Goal: Navigation & Orientation: Find specific page/section

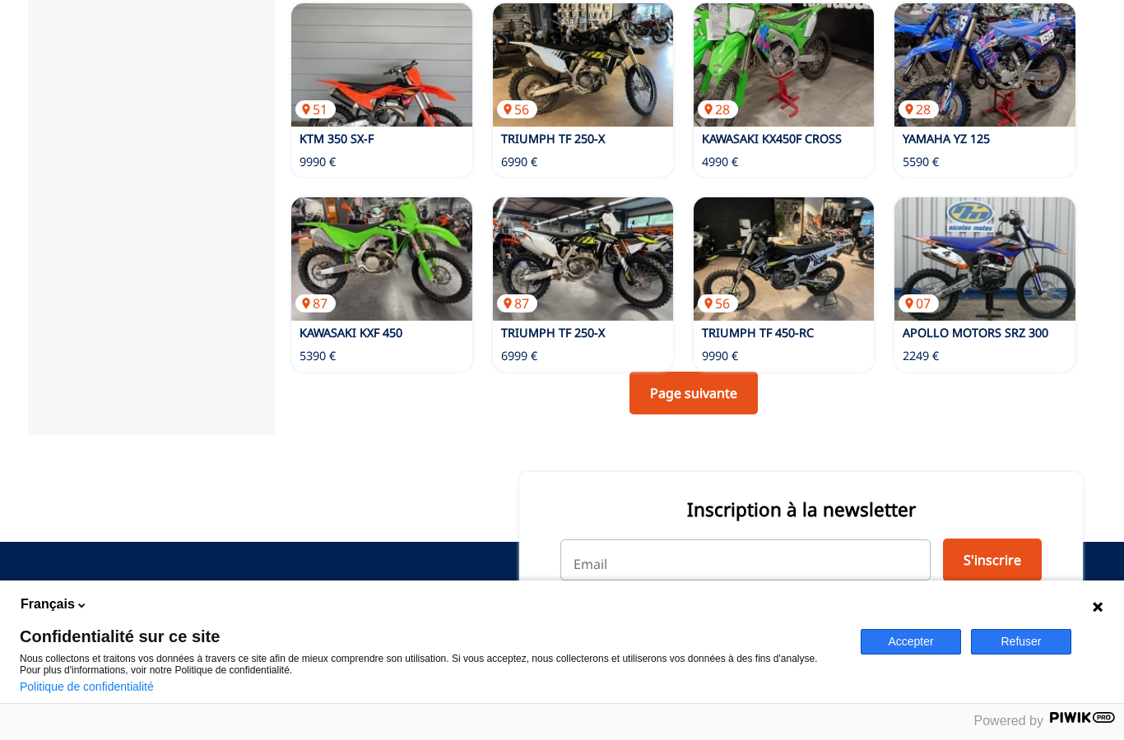
scroll to position [1165, 0]
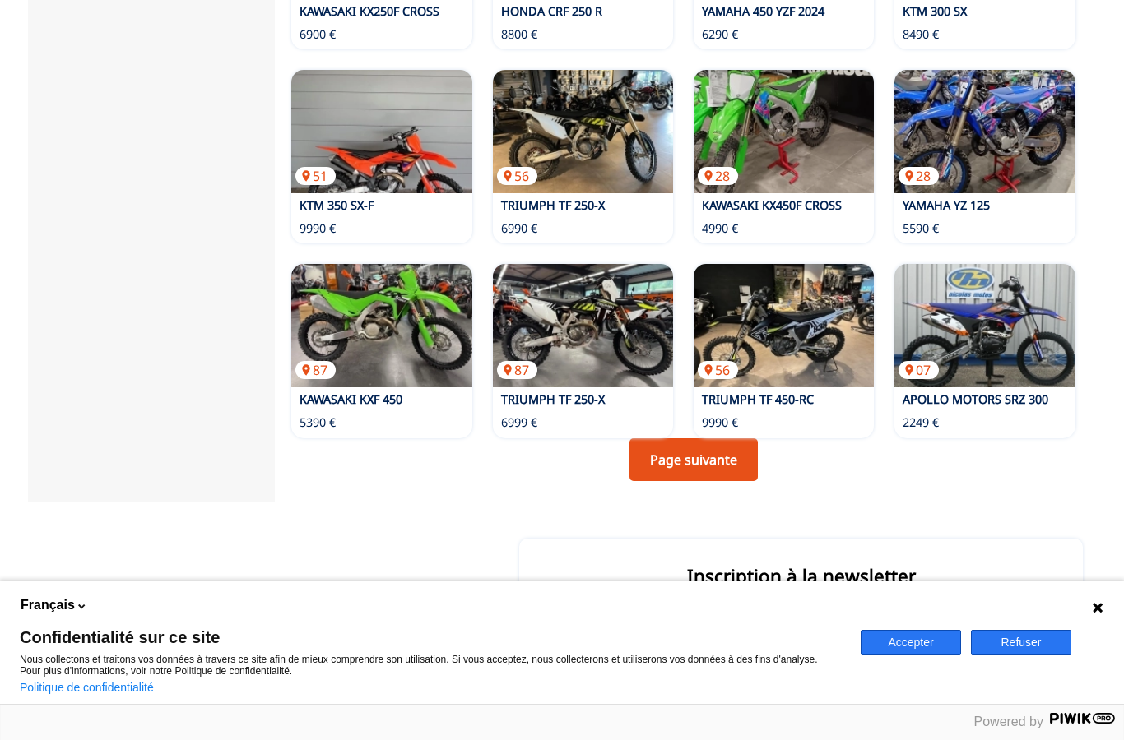
click at [685, 438] on link "Page suivante" at bounding box center [693, 459] width 128 height 43
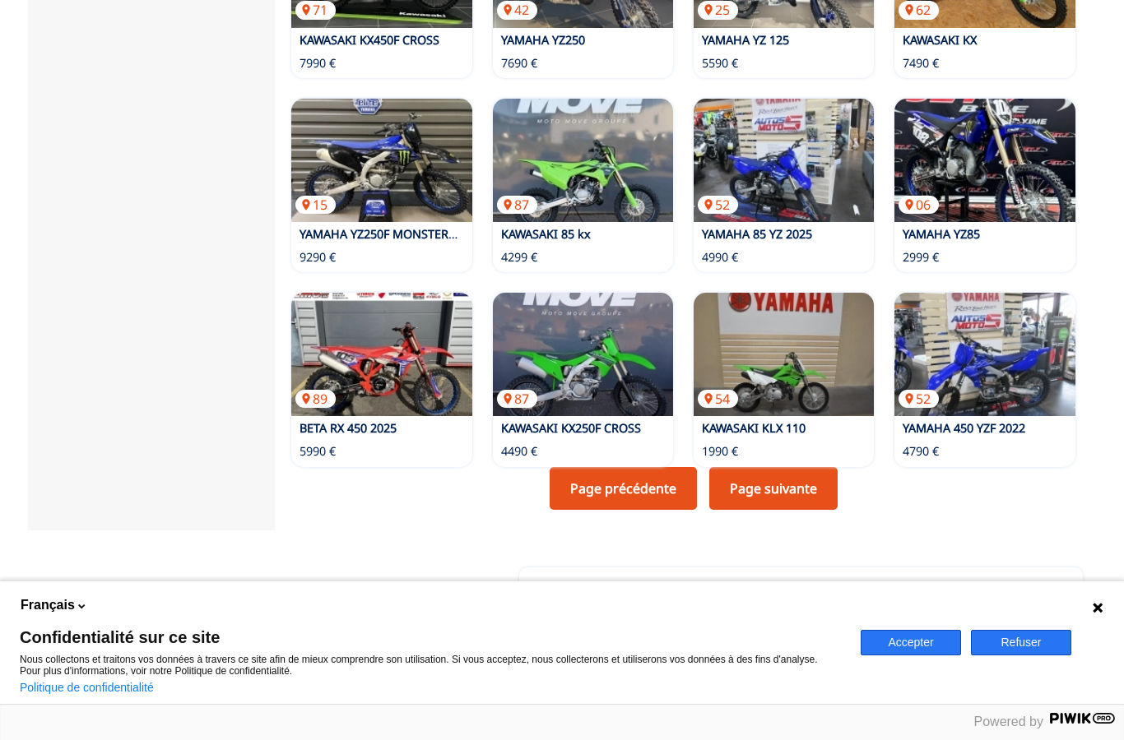
scroll to position [1140, 0]
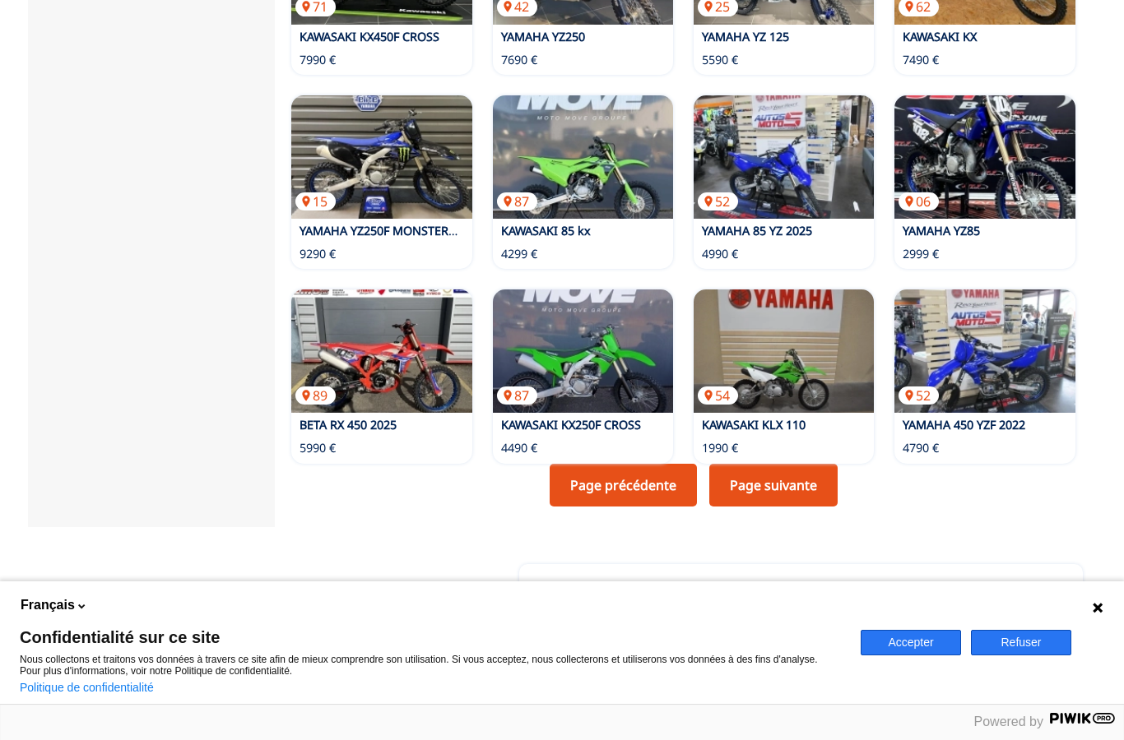
click at [752, 464] on link "Page suivante" at bounding box center [773, 485] width 128 height 43
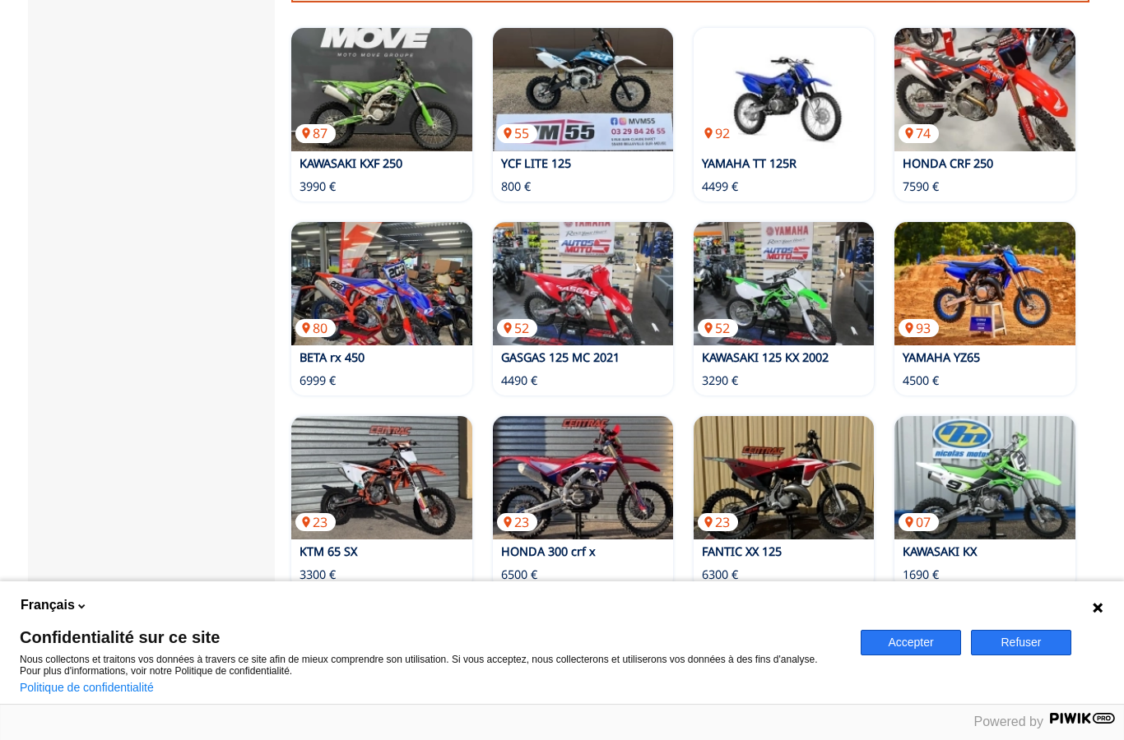
scroll to position [1041, 0]
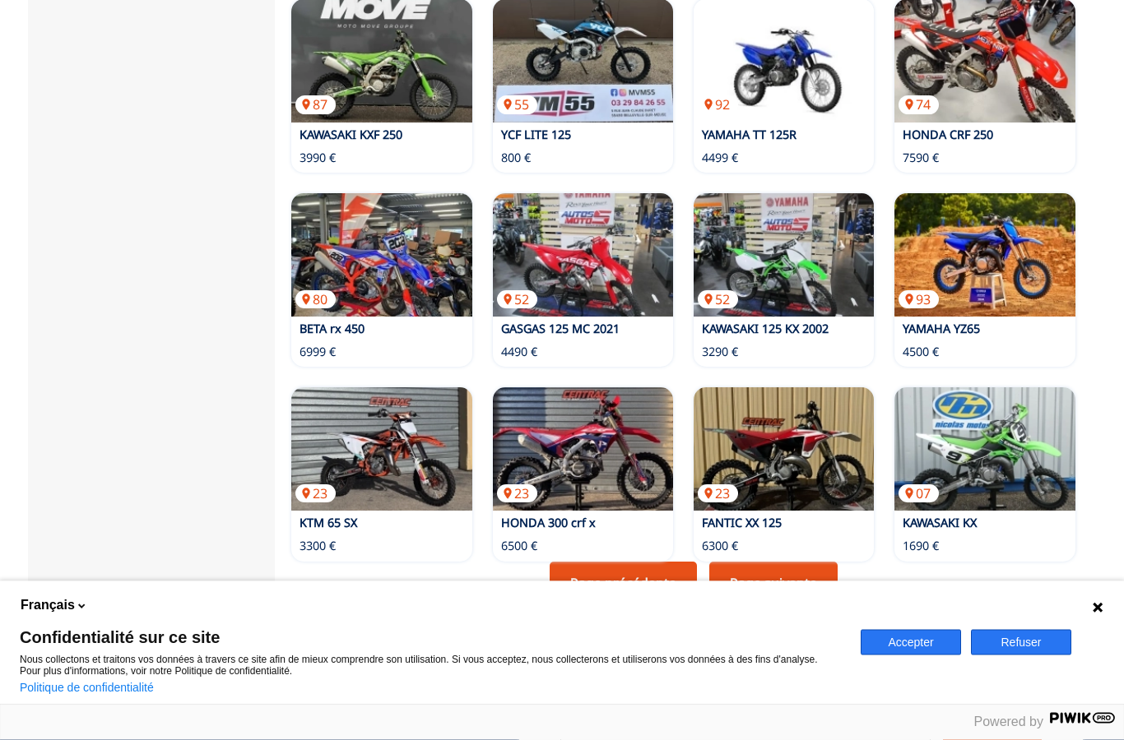
click at [754, 563] on link "Page suivante" at bounding box center [773, 584] width 128 height 43
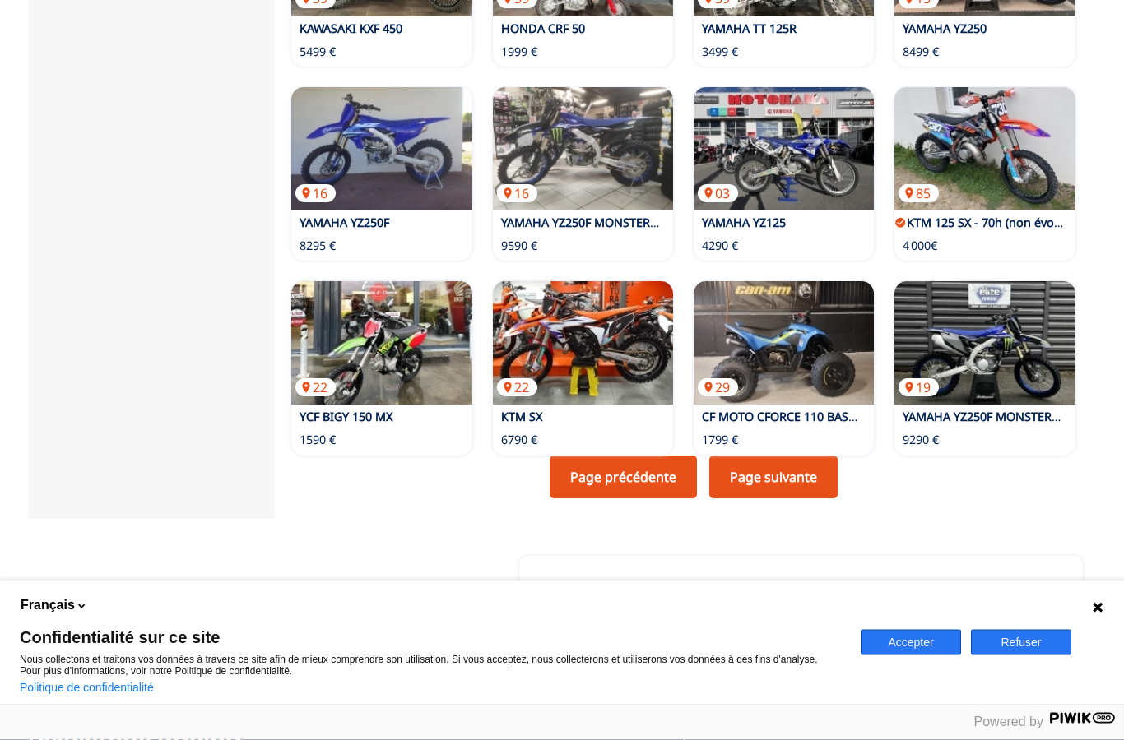
scroll to position [1149, 0]
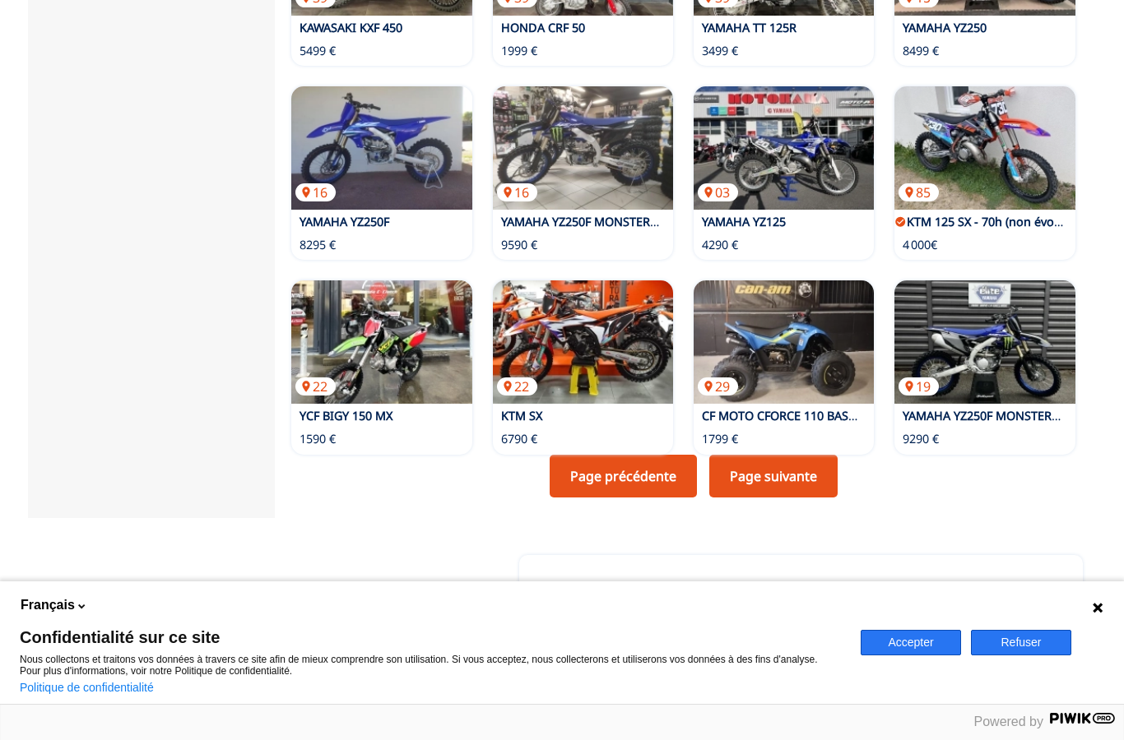
click at [758, 455] on link "Page suivante" at bounding box center [773, 476] width 128 height 43
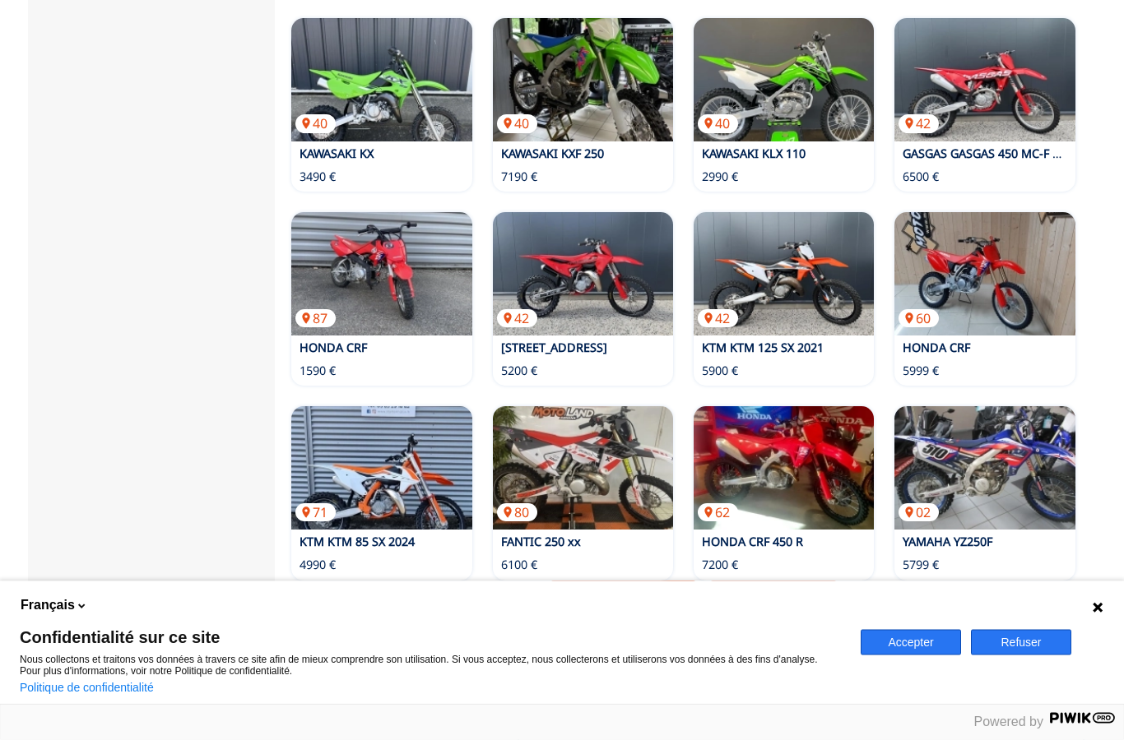
scroll to position [1070, 0]
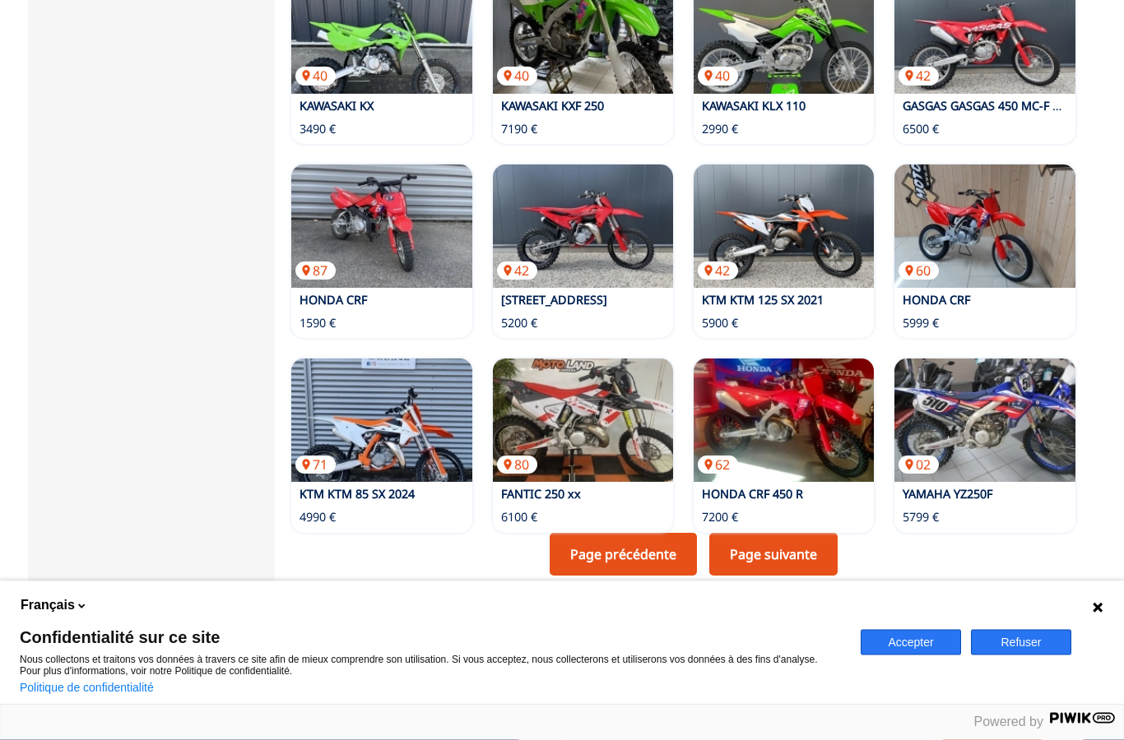
click at [741, 534] on link "Page suivante" at bounding box center [773, 555] width 128 height 43
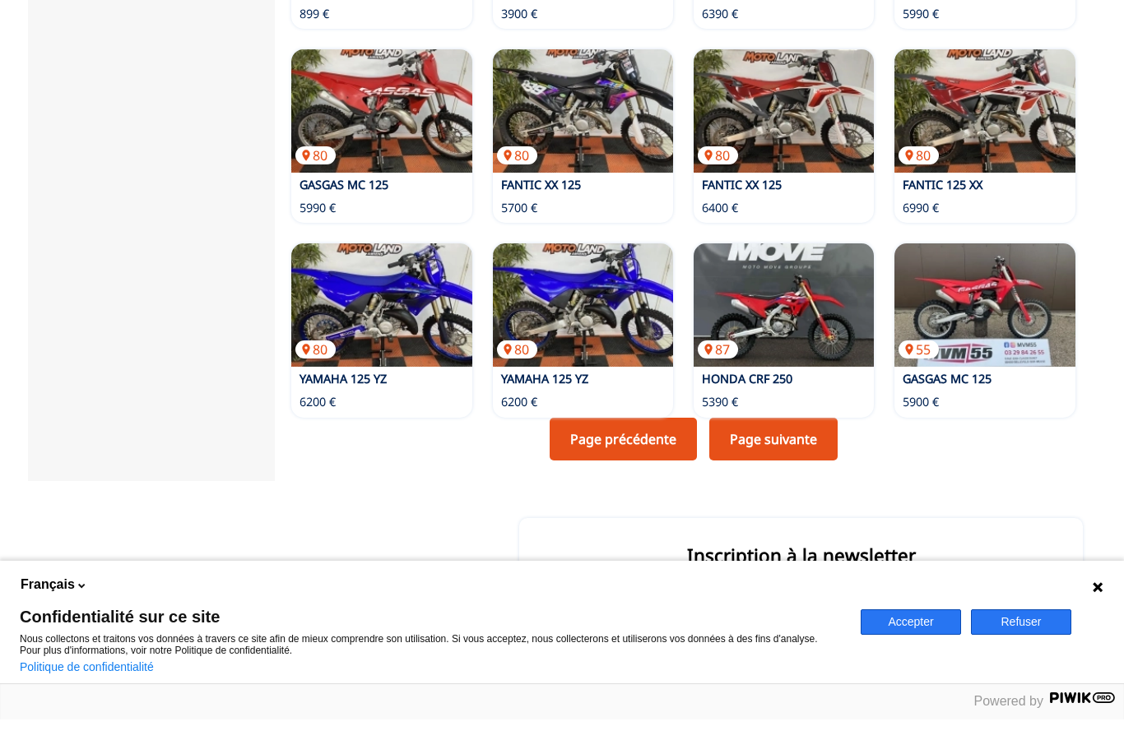
scroll to position [1231, 0]
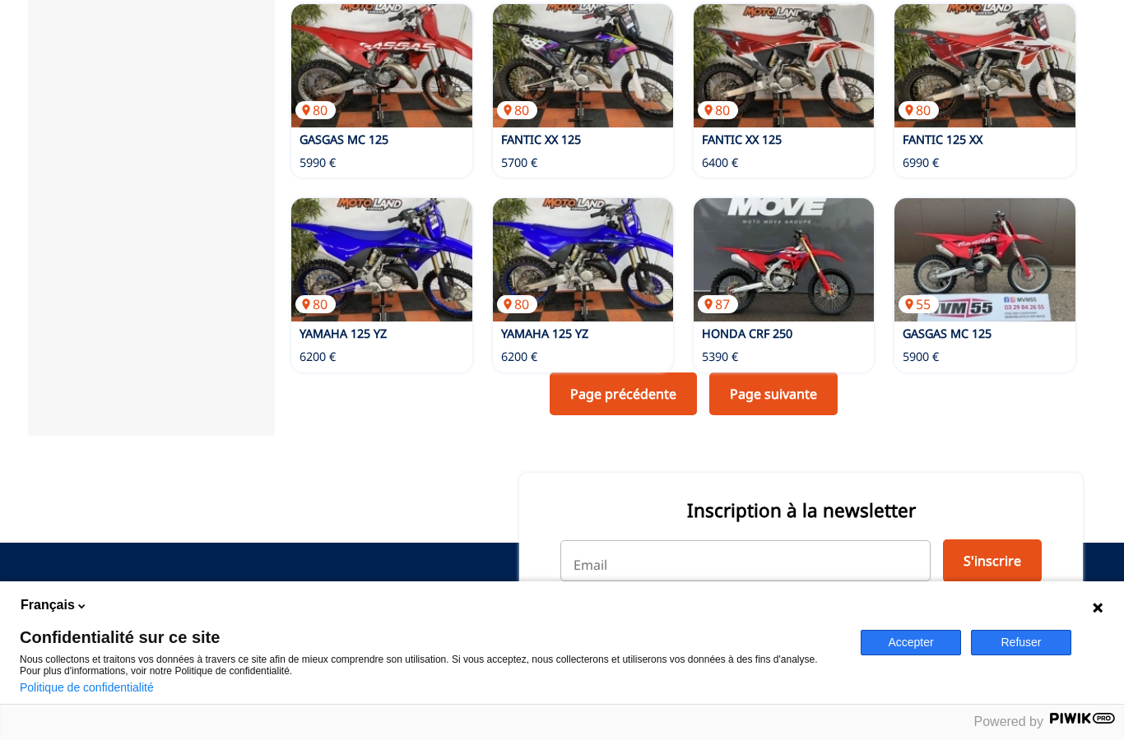
click at [777, 373] on link "Page suivante" at bounding box center [773, 394] width 128 height 43
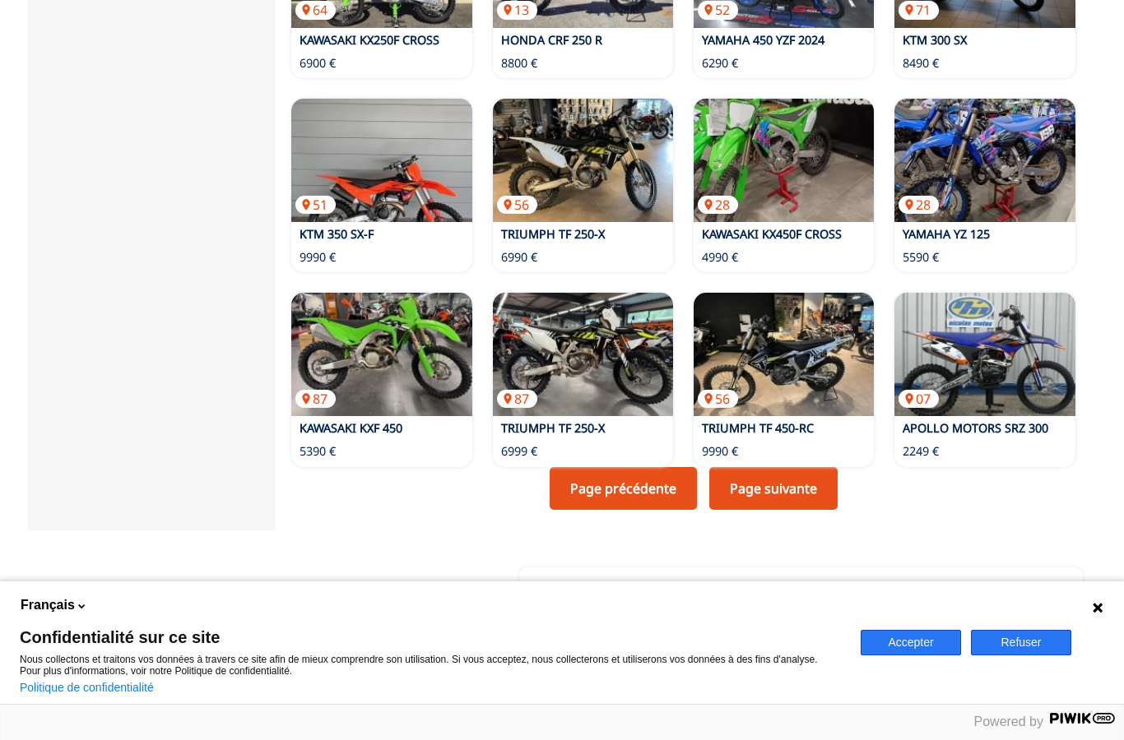
scroll to position [1215, 0]
